Goal: Check status: Check status

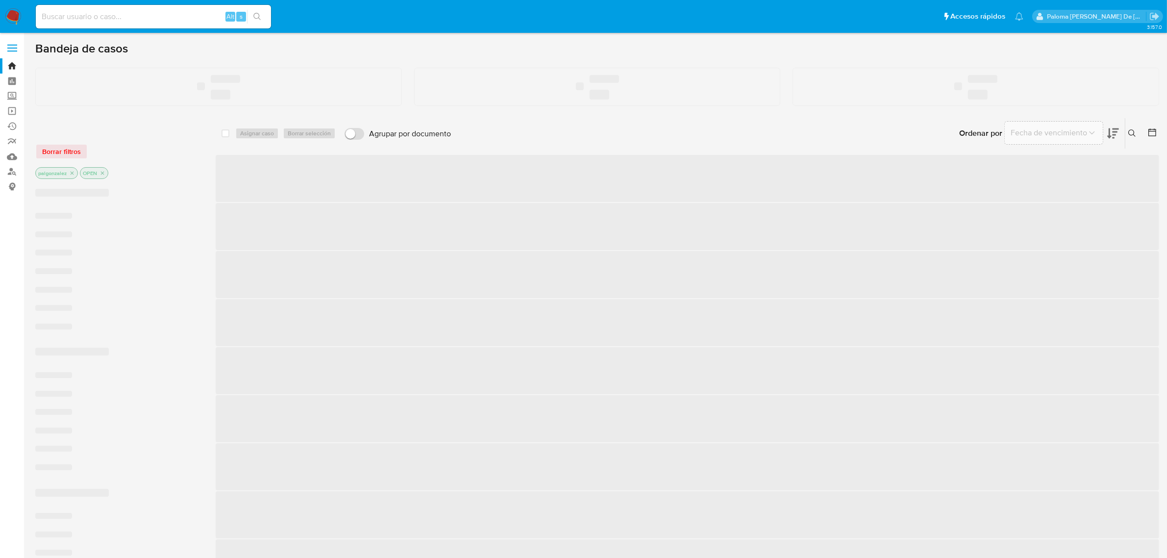
click at [136, 18] on input at bounding box center [153, 16] width 235 height 13
paste input "2641175294"
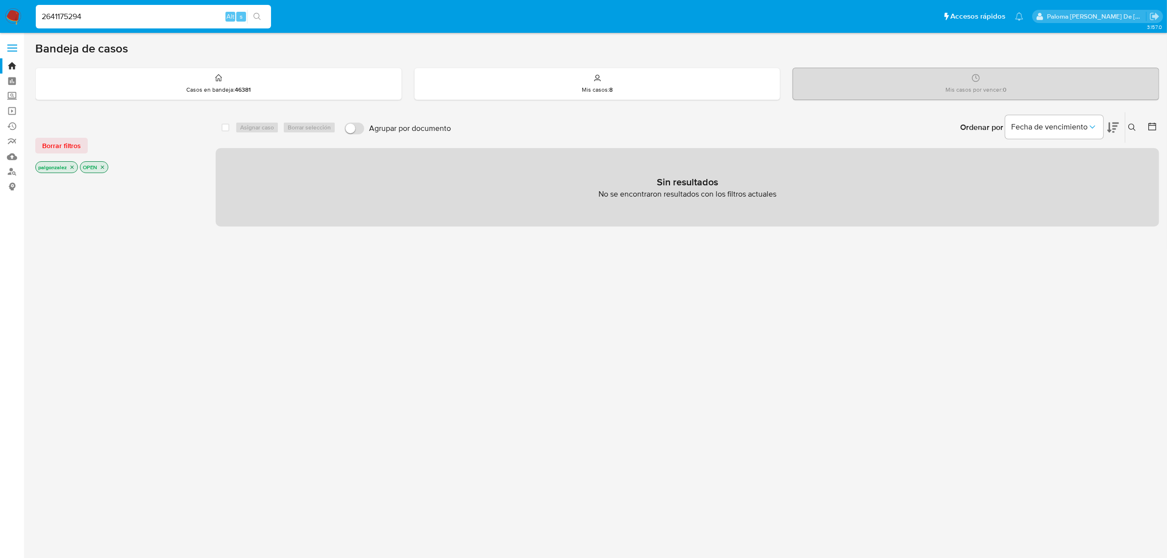
type input "2641175294"
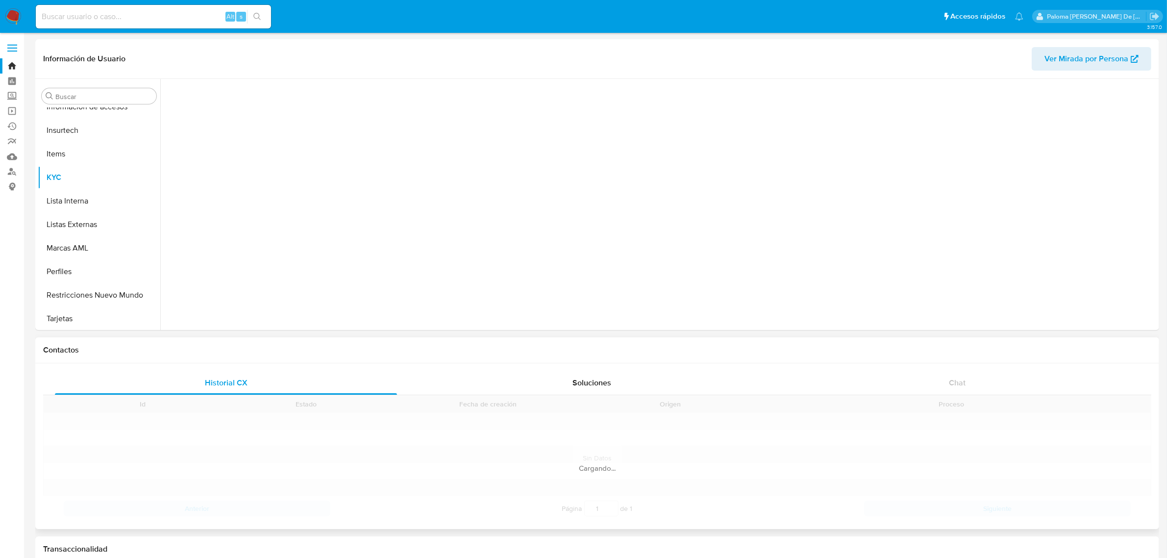
scroll to position [413, 0]
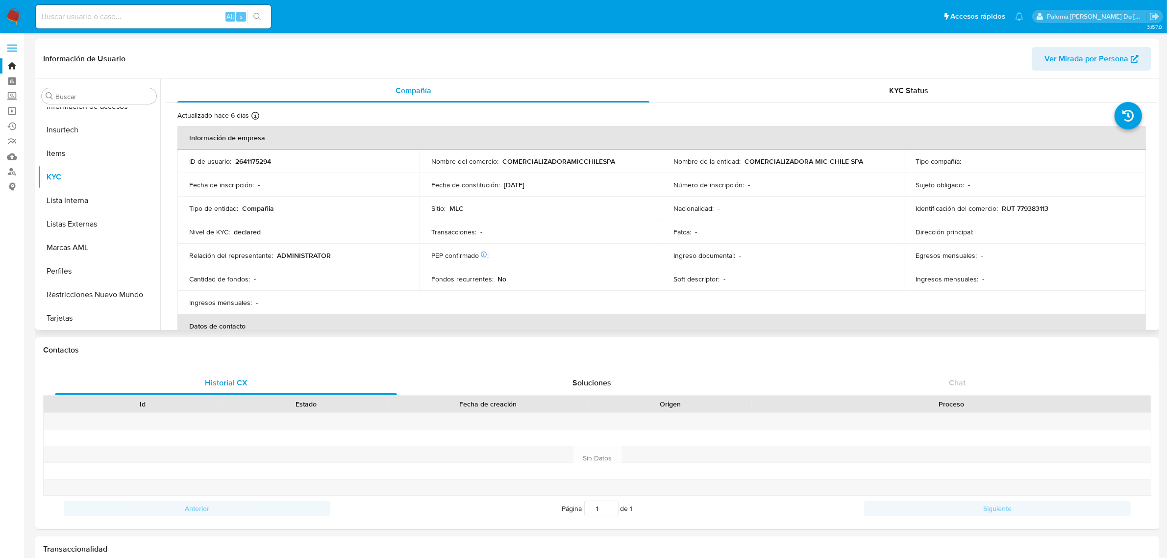
select select "10"
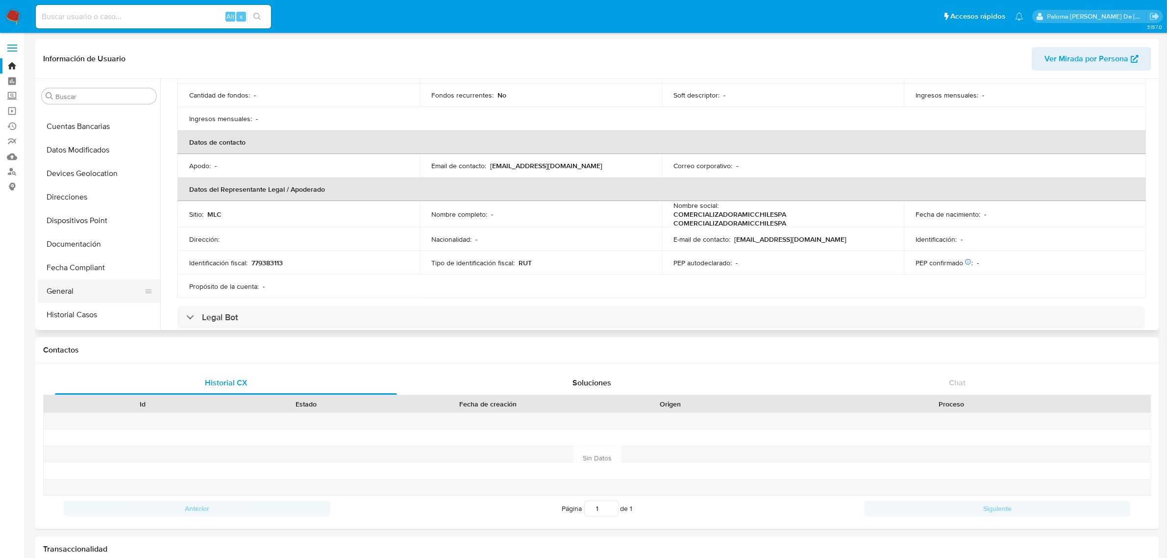
scroll to position [107, 0]
drag, startPoint x: 69, startPoint y: 248, endPoint x: 476, endPoint y: 253, distance: 407.4
click at [69, 248] on button "Documentación" at bounding box center [99, 248] width 123 height 24
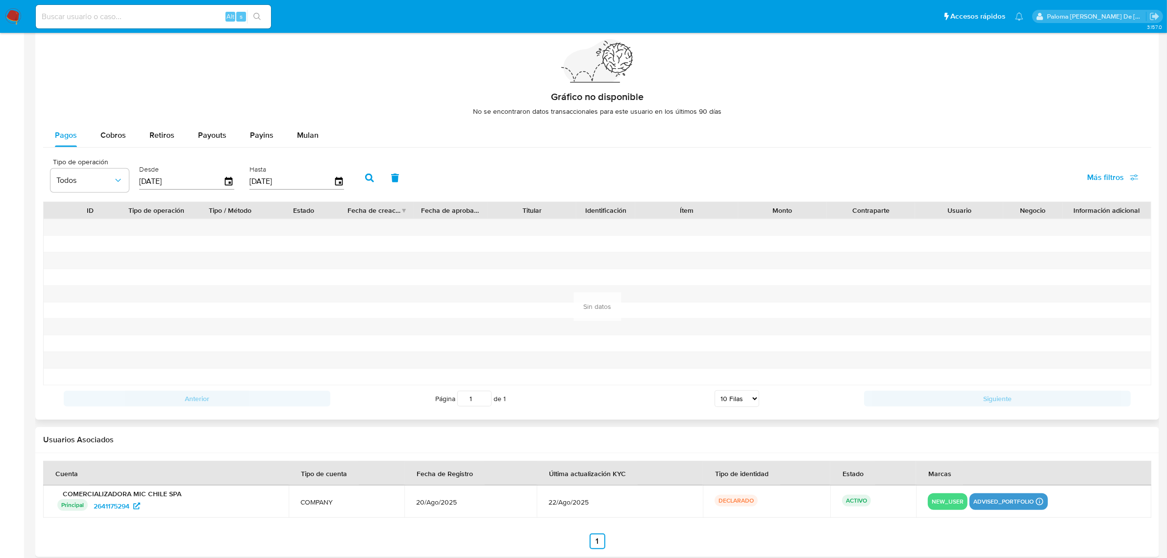
scroll to position [701, 0]
